Goal: Transaction & Acquisition: Purchase product/service

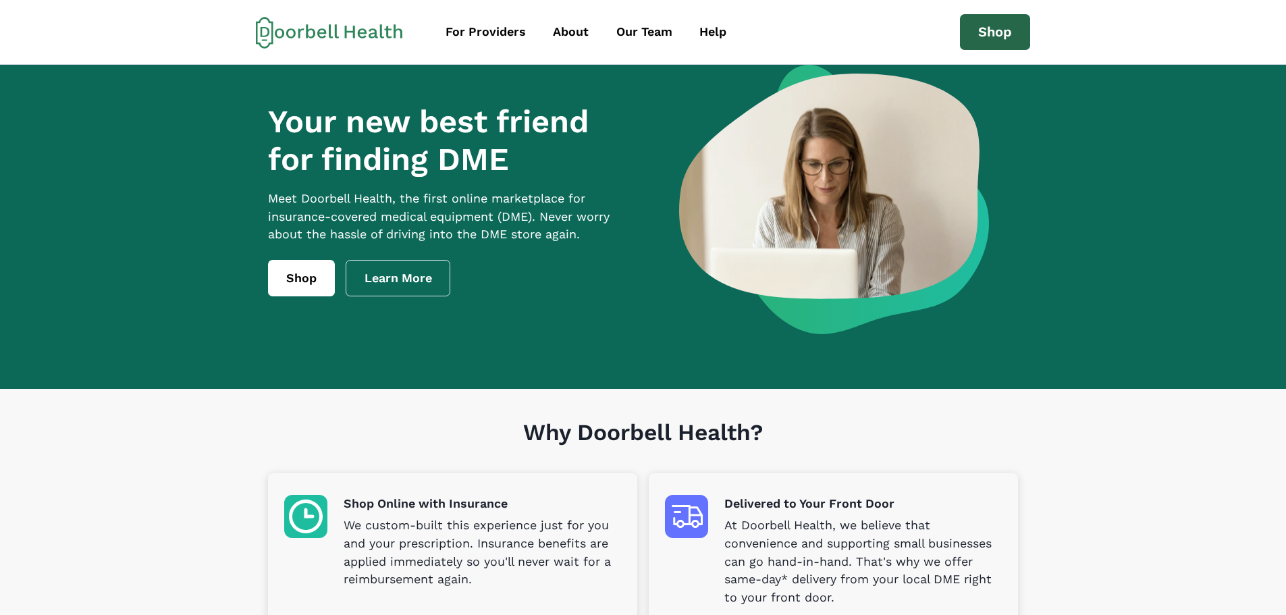
click at [984, 14] on link "Shop" at bounding box center [995, 32] width 70 height 36
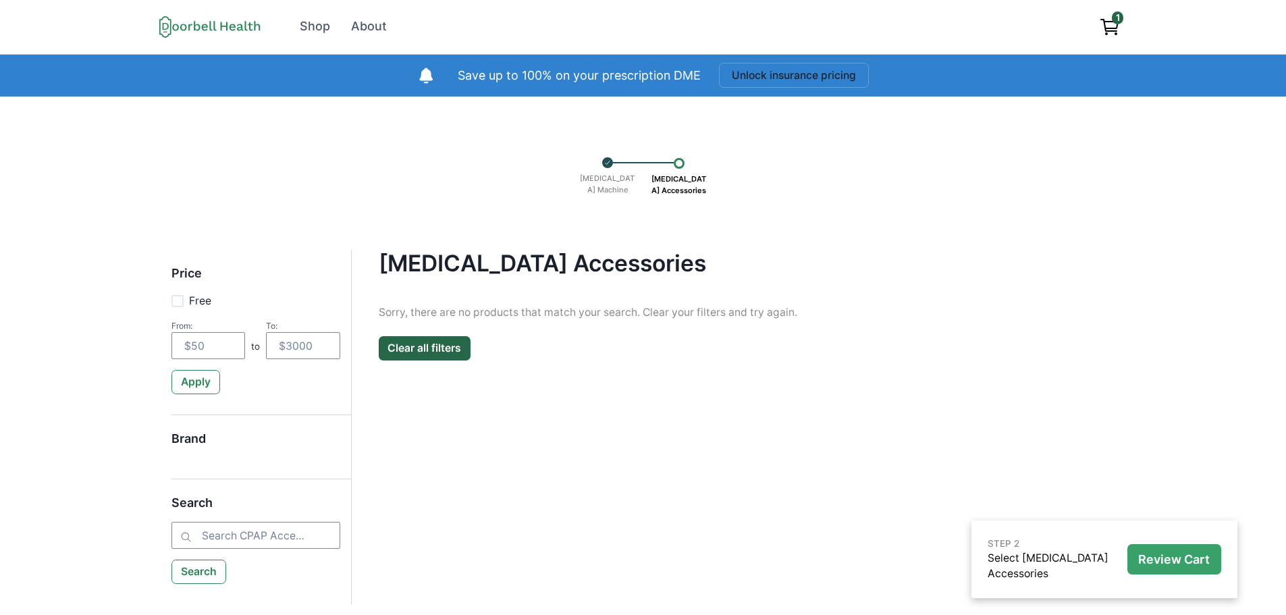
click at [1140, 559] on p "Review Cart" at bounding box center [1174, 559] width 72 height 15
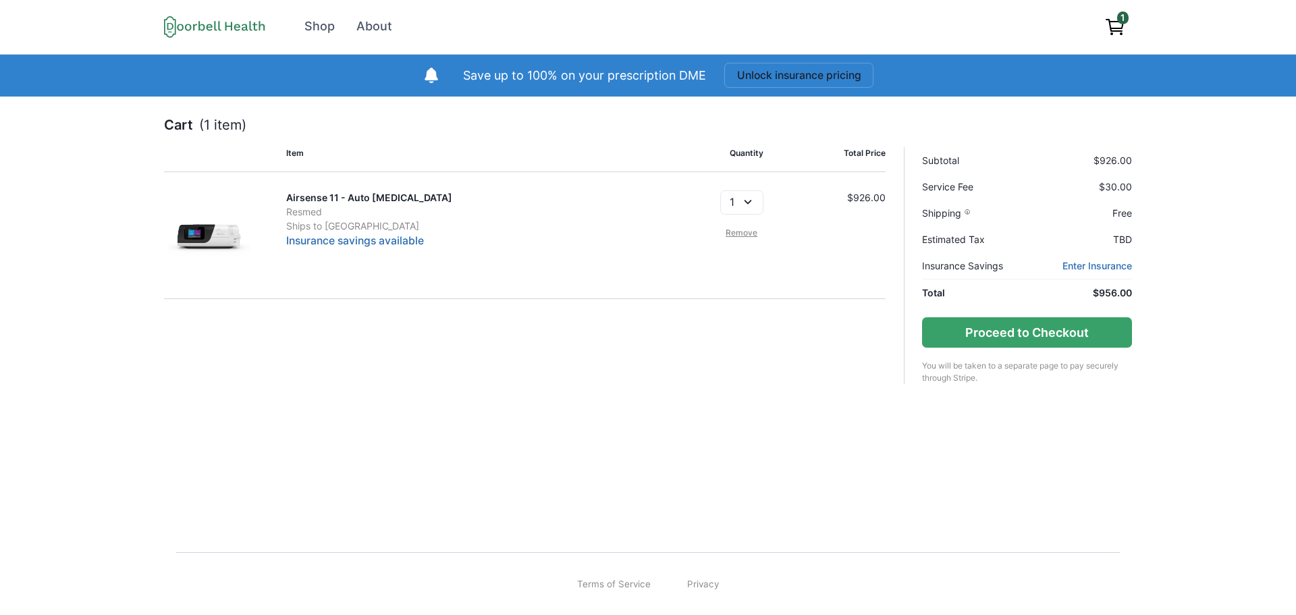
click at [742, 230] on link "Remove" at bounding box center [741, 233] width 43 height 12
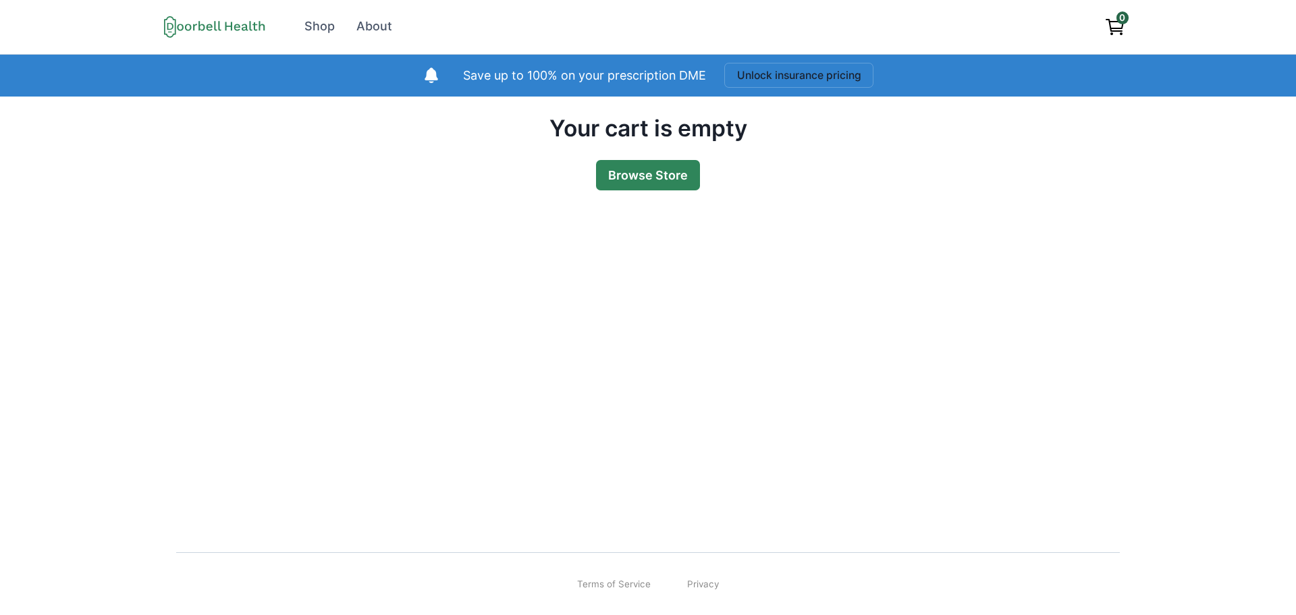
click at [656, 180] on link "Browse Store" at bounding box center [648, 175] width 104 height 30
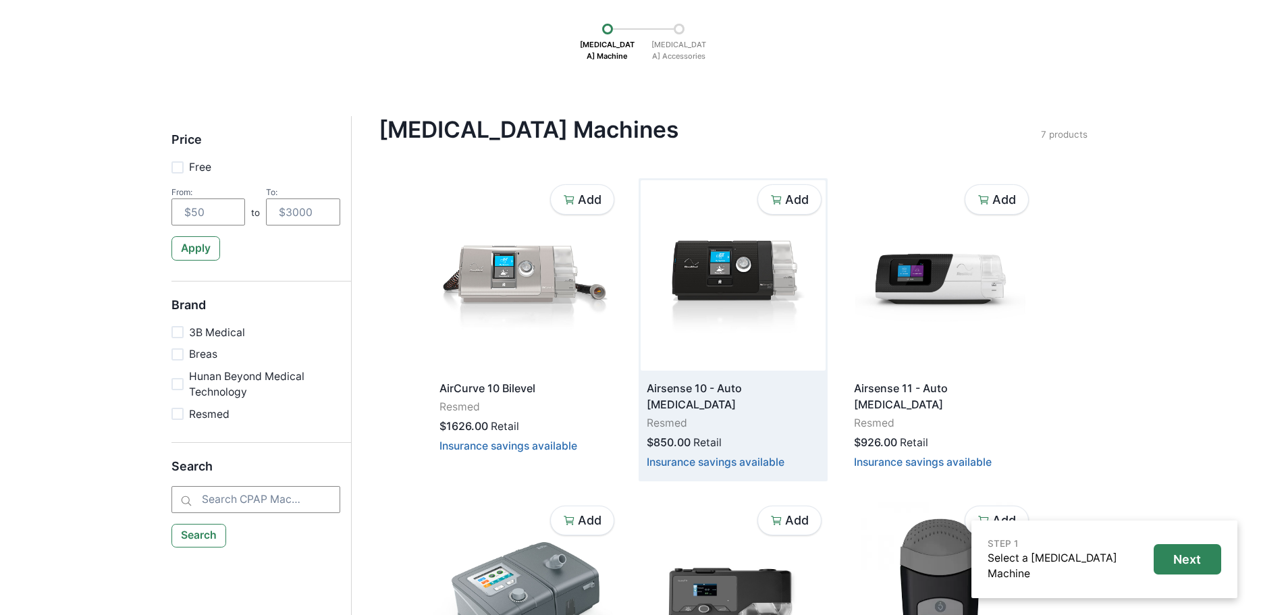
scroll to position [135, 0]
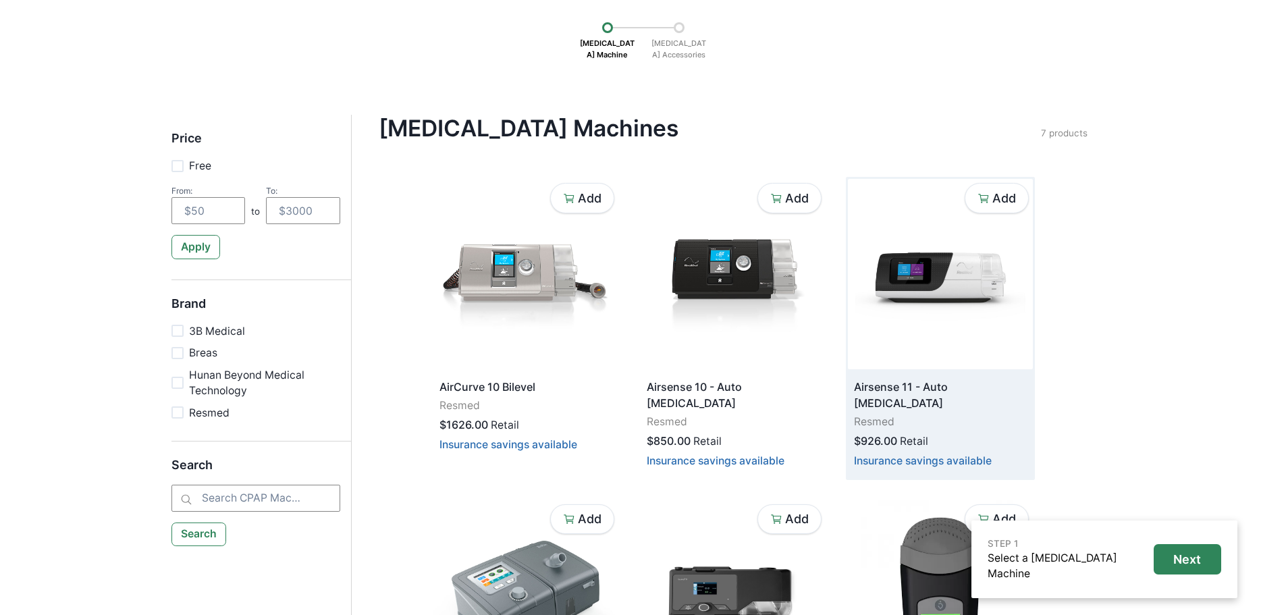
click at [939, 269] on img at bounding box center [940, 274] width 185 height 190
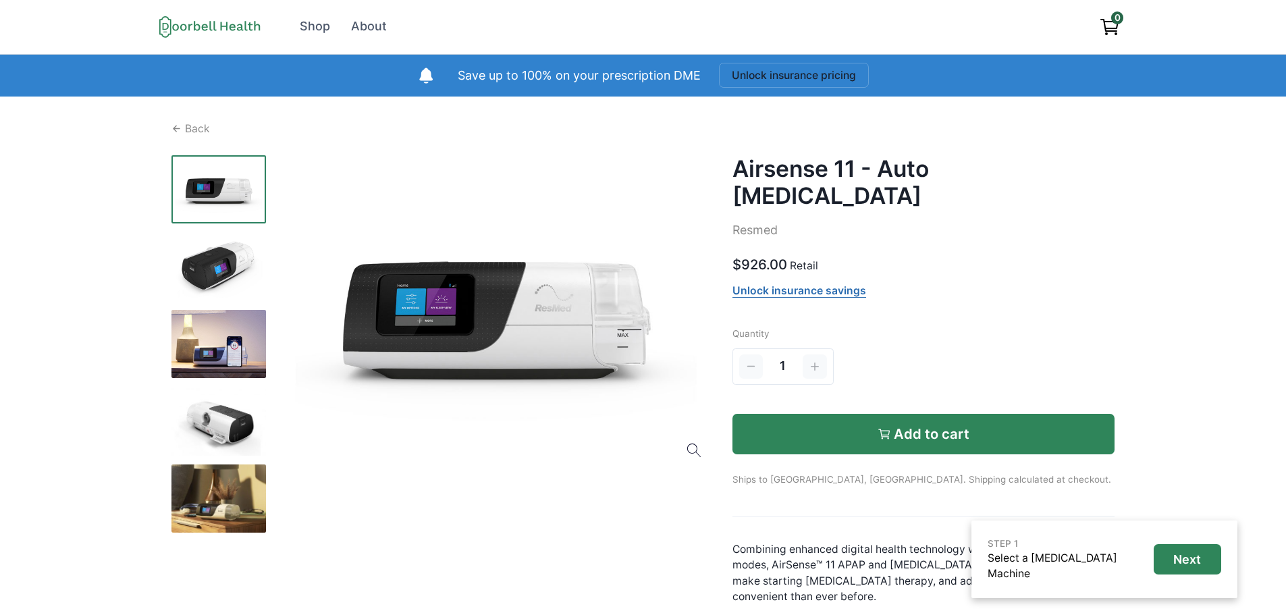
click at [877, 422] on button "Add to cart" at bounding box center [923, 434] width 383 height 40
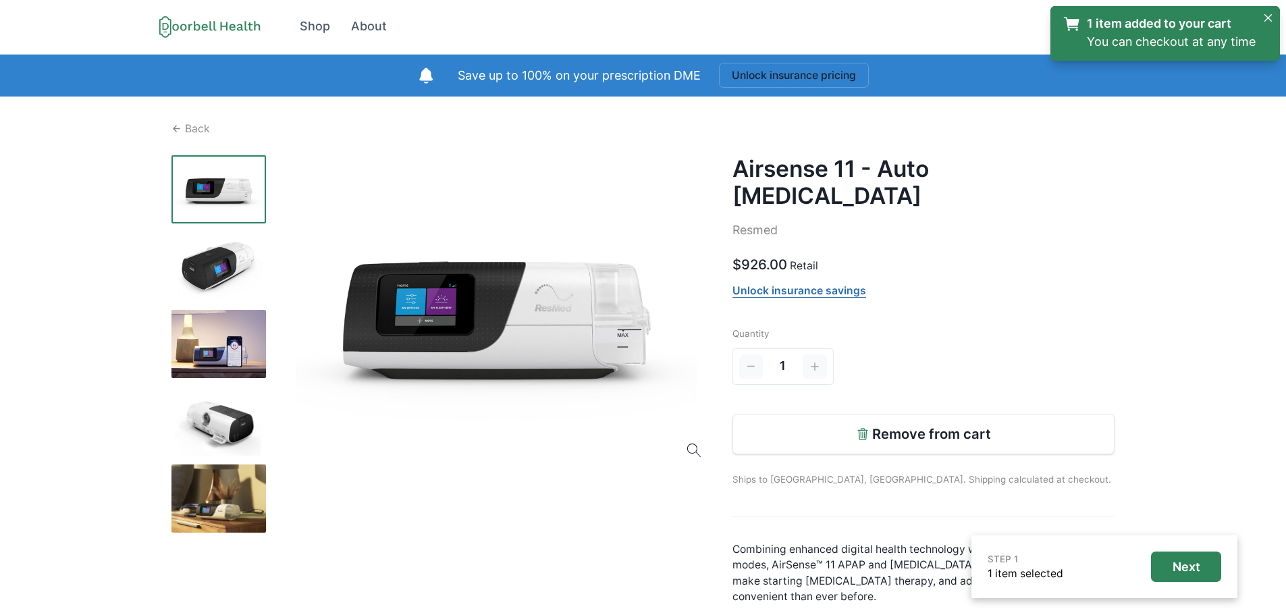
click at [1187, 593] on div "STEP 1 1 item selected Next" at bounding box center [1104, 566] width 266 height 63
click at [1187, 563] on p "Next" at bounding box center [1186, 566] width 28 height 15
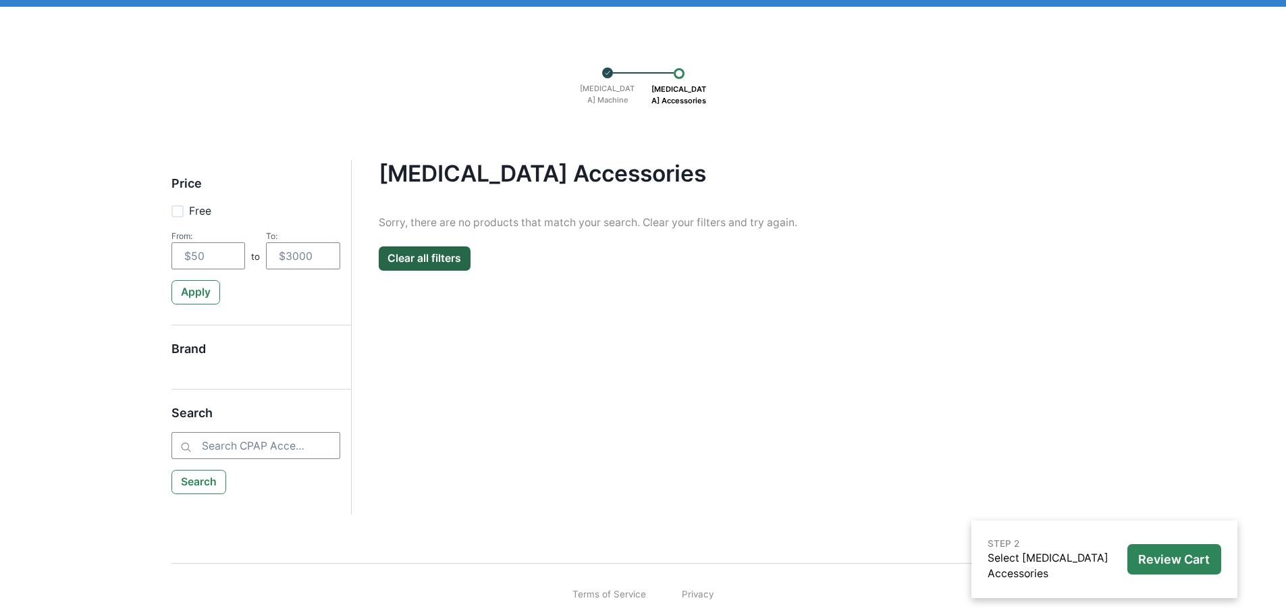
scroll to position [100, 0]
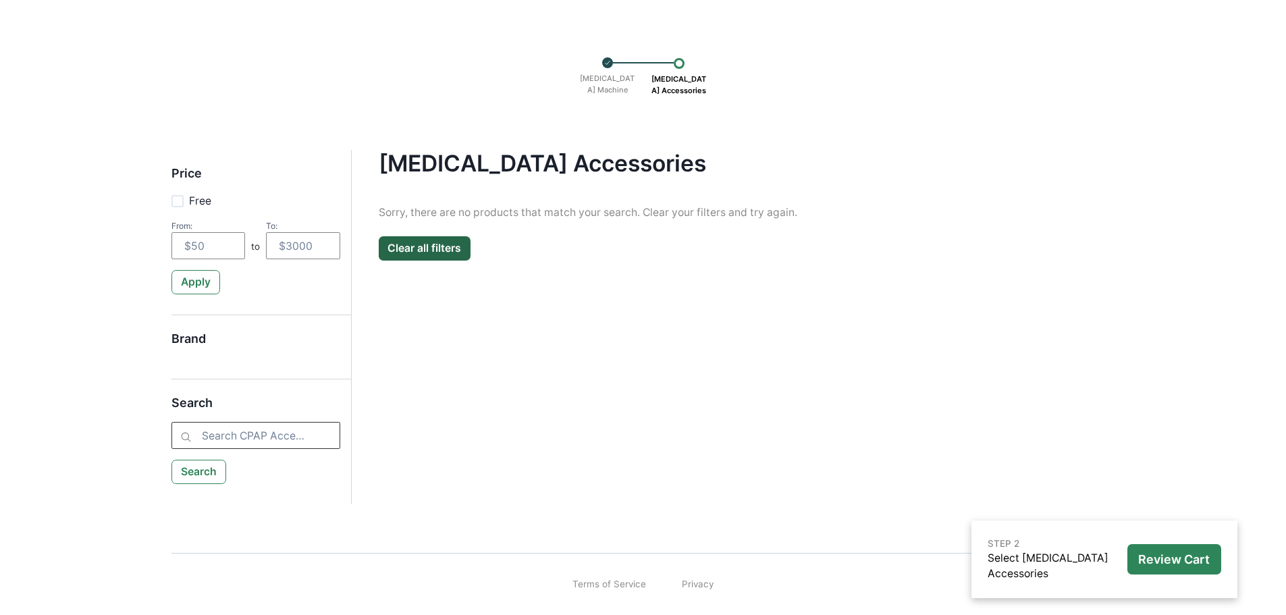
click at [240, 439] on input "search" at bounding box center [255, 435] width 169 height 27
click at [1149, 553] on p "Review Cart" at bounding box center [1174, 559] width 72 height 15
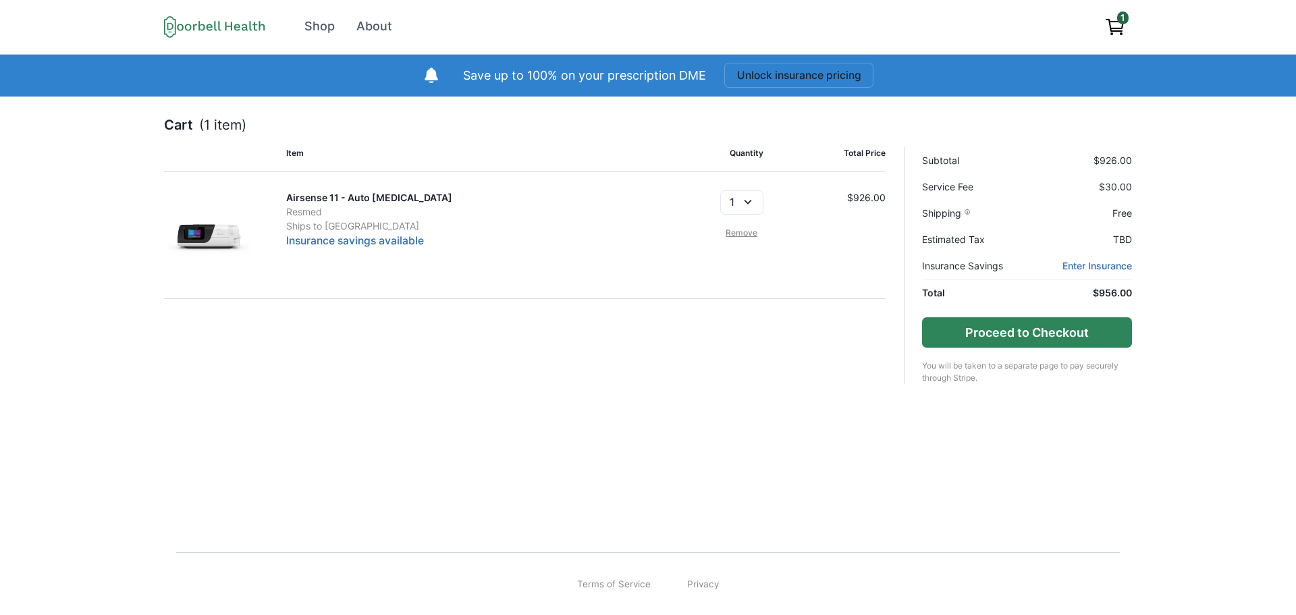
click at [942, 337] on button "Proceed to Checkout" at bounding box center [1026, 332] width 209 height 30
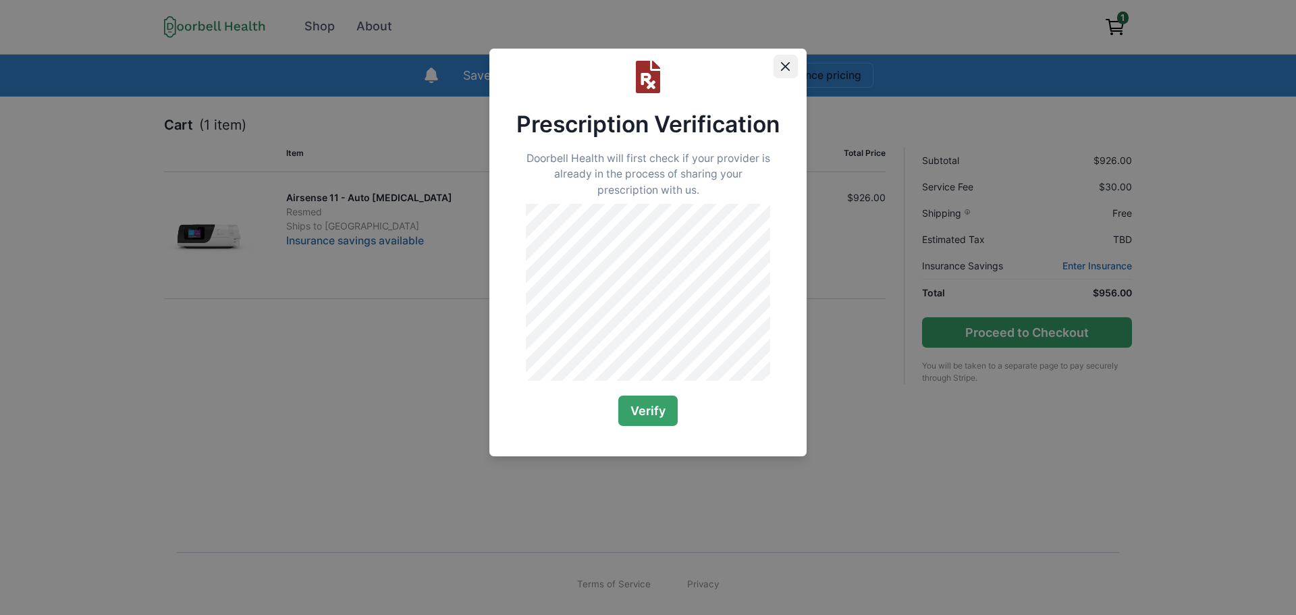
click at [787, 58] on button "Close" at bounding box center [785, 67] width 24 height 24
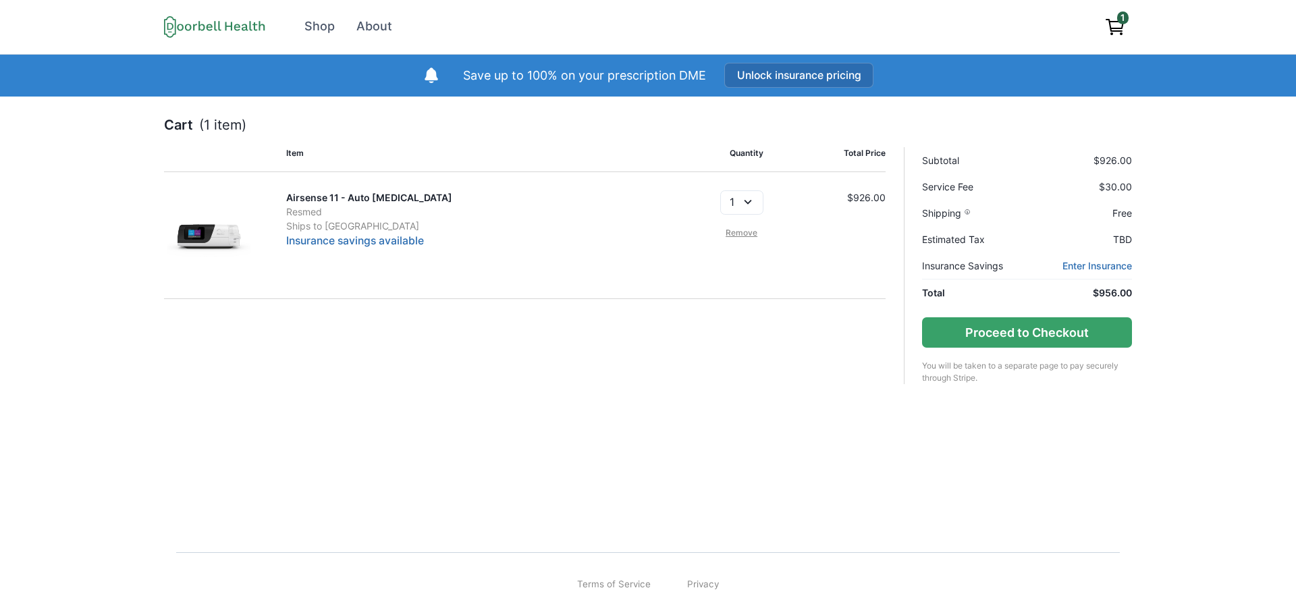
click at [752, 75] on button "Unlock insurance pricing" at bounding box center [799, 75] width 150 height 25
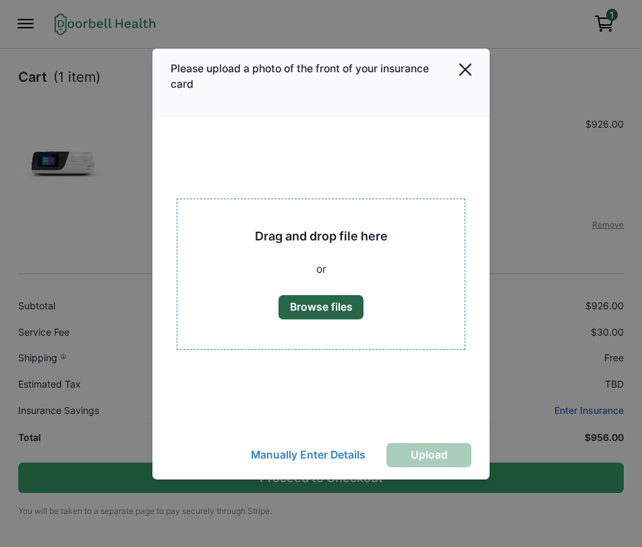
click at [324, 304] on button "Browse files" at bounding box center [321, 307] width 85 height 24
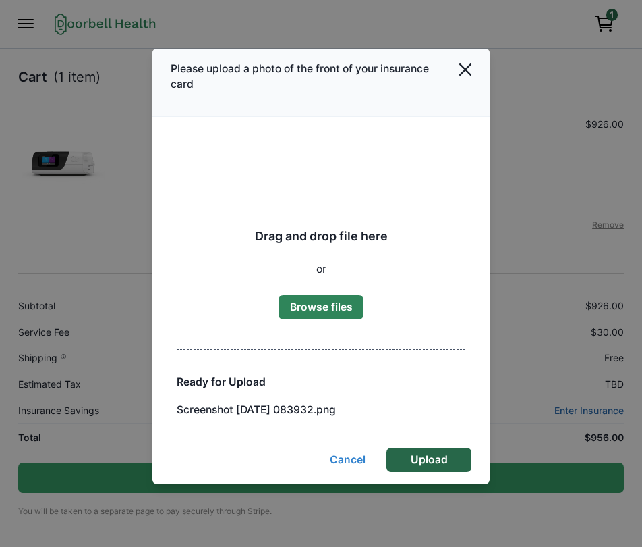
click at [404, 452] on button "Upload" at bounding box center [429, 459] width 85 height 24
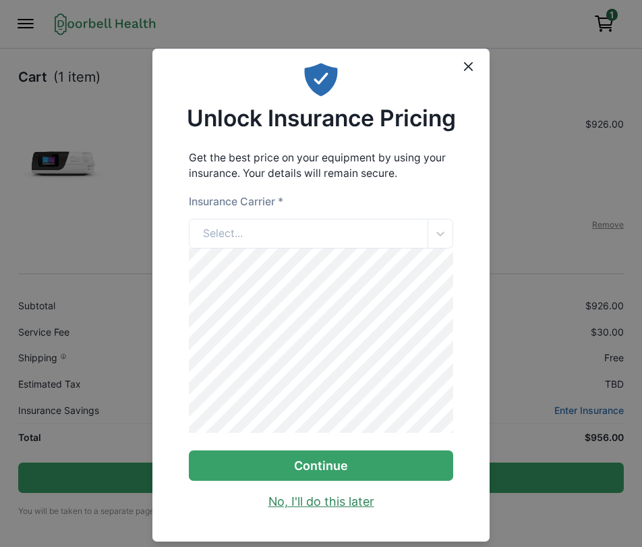
click at [308, 507] on link "No, I'll do this later" at bounding box center [322, 502] width 106 height 18
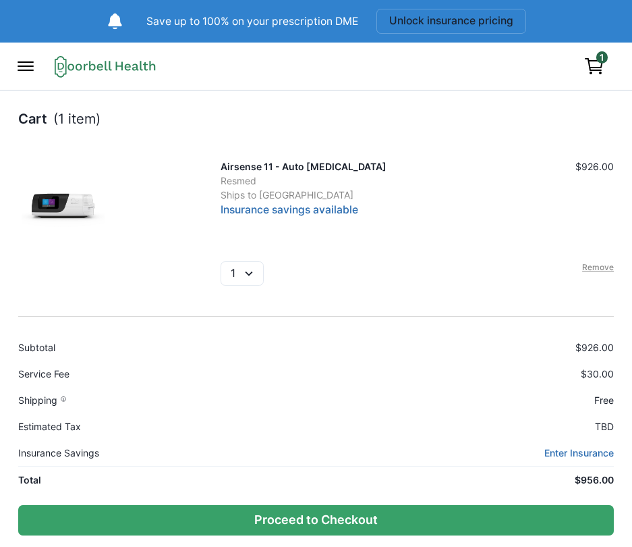
scroll to position [30, 0]
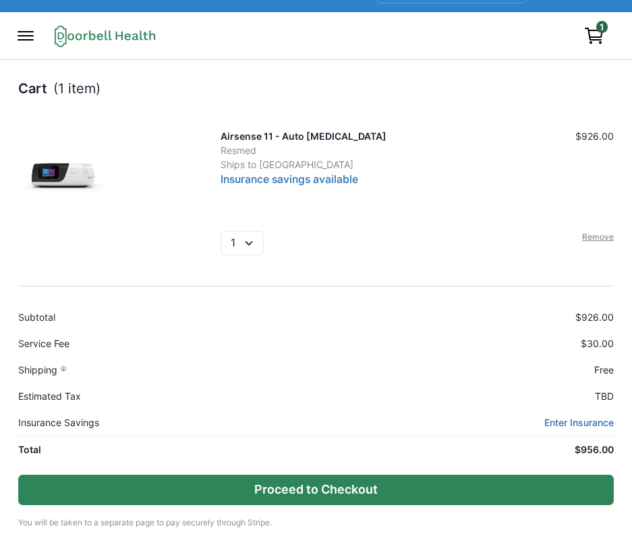
click at [238, 499] on button "Proceed to Checkout" at bounding box center [316, 489] width 596 height 30
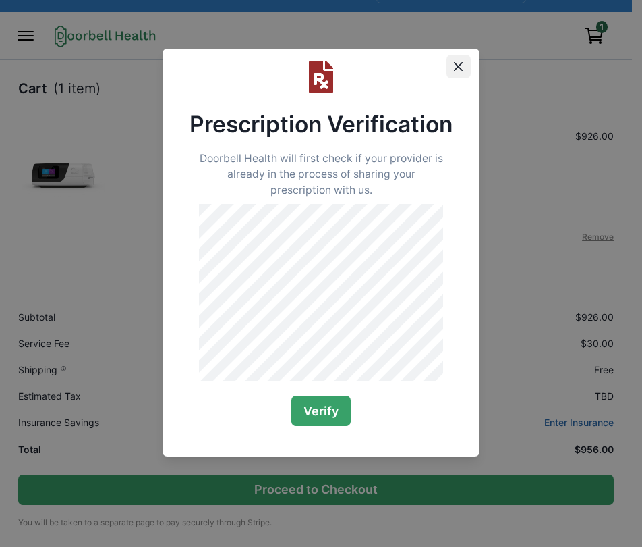
click at [457, 74] on button "Close" at bounding box center [459, 67] width 24 height 24
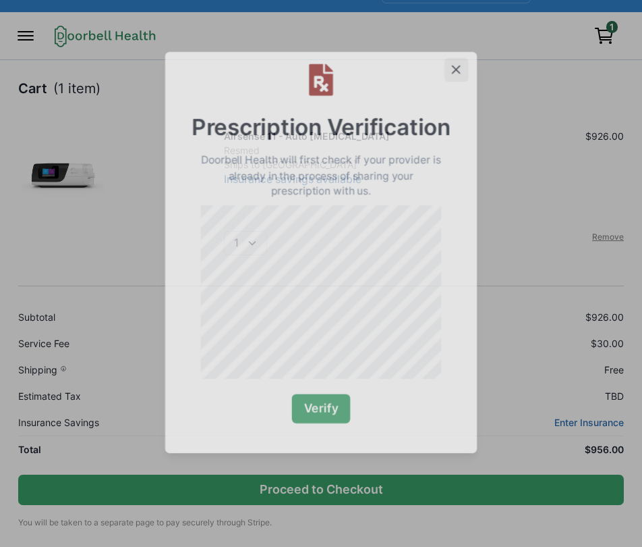
click at [457, 74] on icon "Close" at bounding box center [456, 69] width 9 height 9
